Goal: Navigation & Orientation: Find specific page/section

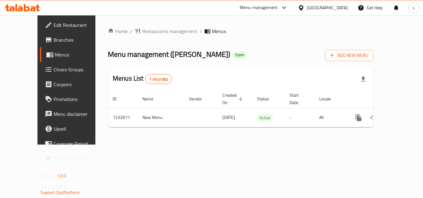
drag, startPoint x: 0, startPoint y: 0, endPoint x: 319, endPoint y: 152, distance: 353.4
click at [319, 145] on div "Home / Restaurants management / Menus Menu management ( Loqma Eskandarany ) Ope…" at bounding box center [240, 80] width 290 height 130
click at [337, 9] on div "[GEOGRAPHIC_DATA]" at bounding box center [327, 7] width 41 height 7
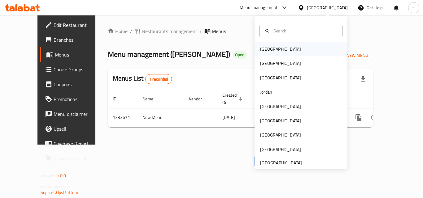
click at [271, 50] on div "Bahrain" at bounding box center [280, 49] width 51 height 14
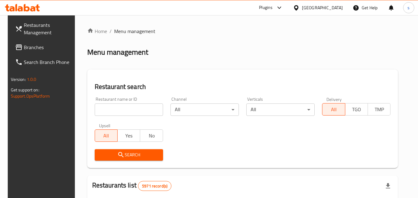
click at [334, 7] on div "Bahrain" at bounding box center [322, 7] width 41 height 7
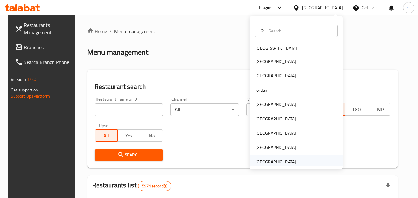
click at [278, 160] on div "[GEOGRAPHIC_DATA]" at bounding box center [275, 162] width 41 height 7
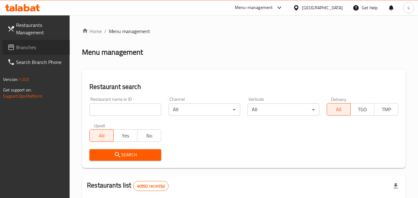
click at [21, 45] on span "Branches" at bounding box center [40, 47] width 49 height 7
